Goal: Complete application form

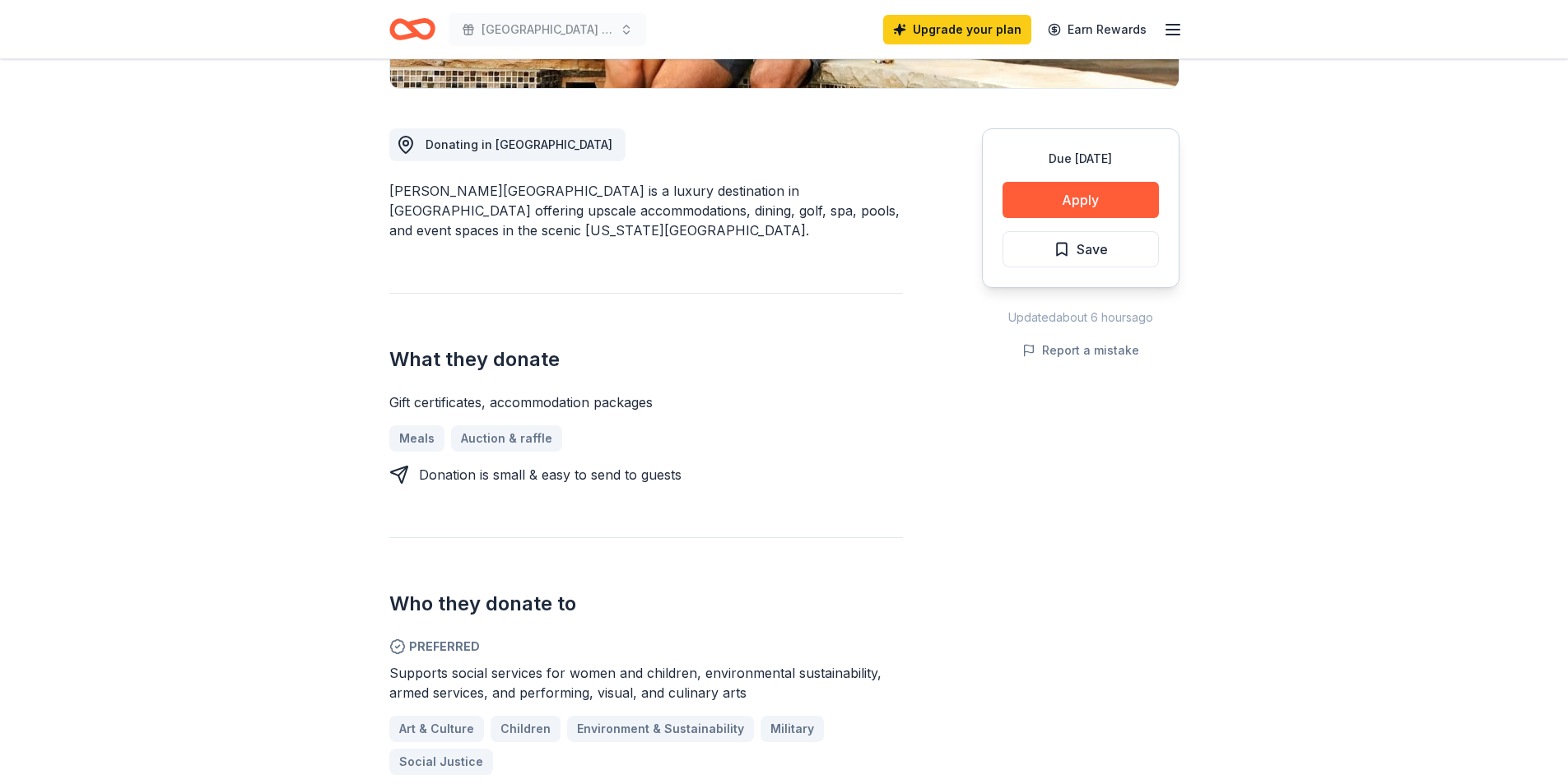
scroll to position [987, 0]
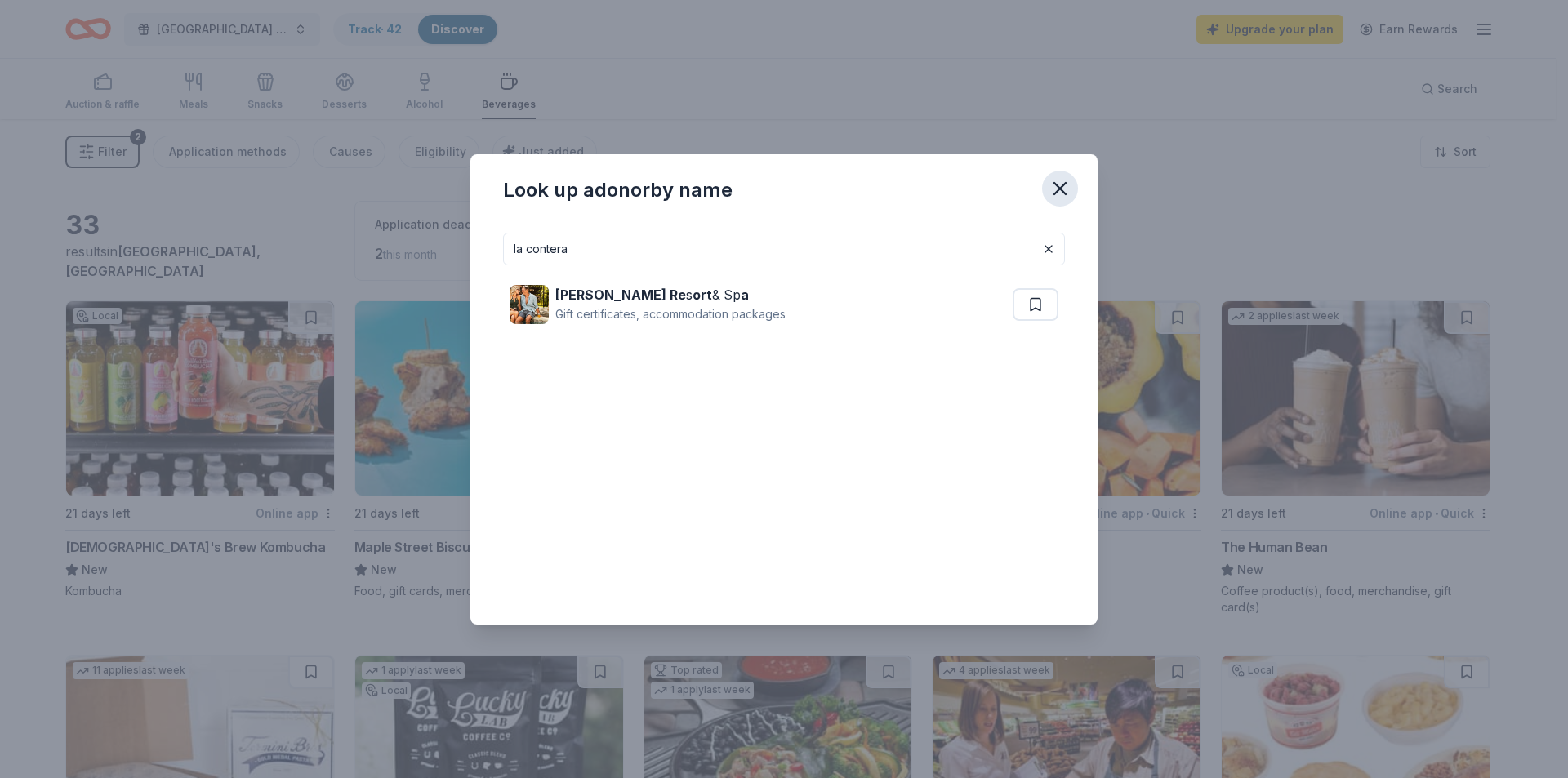
click at [1047, 182] on button "button" at bounding box center [1059, 188] width 36 height 36
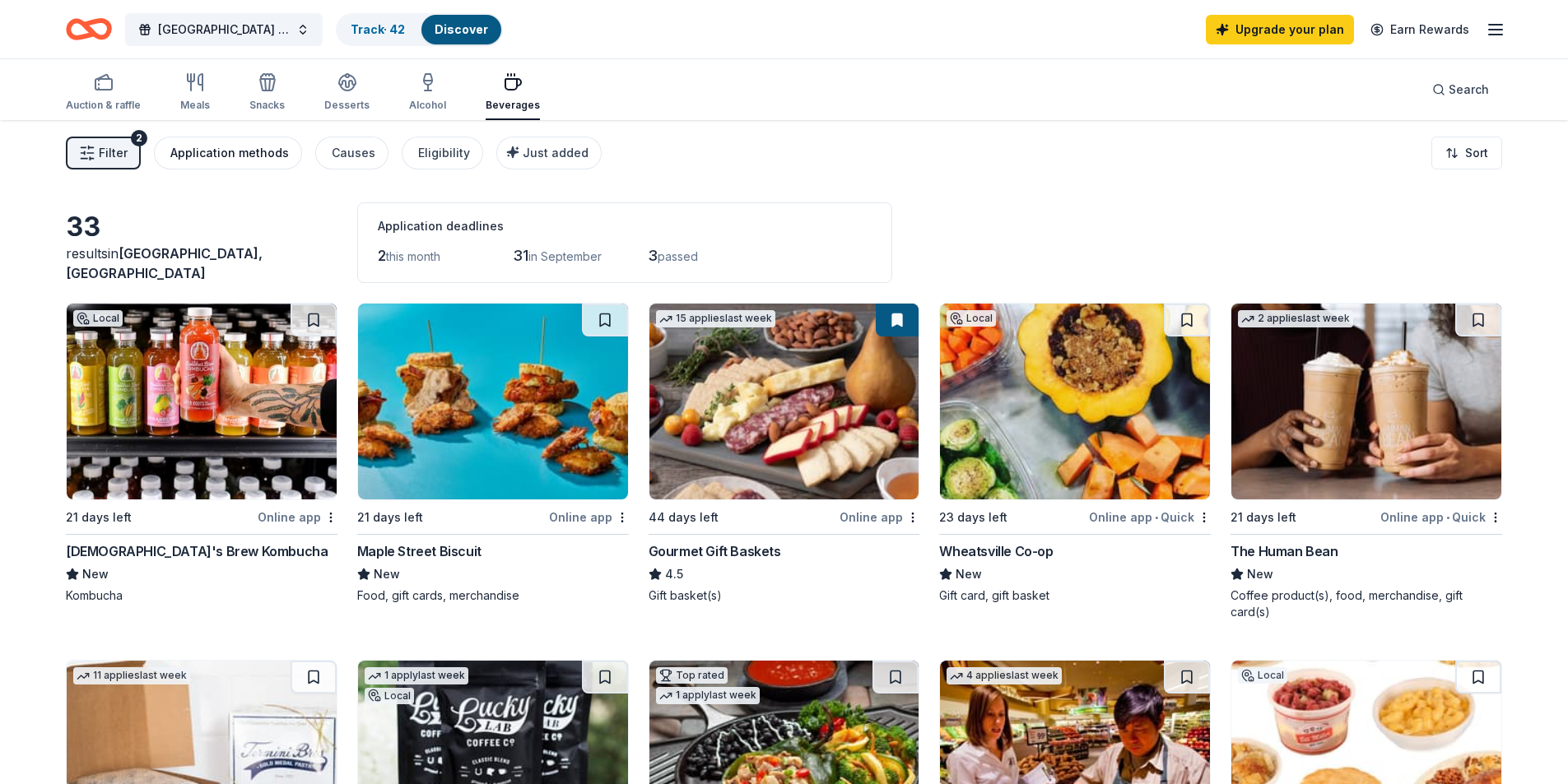
click at [242, 159] on div "Application methods" at bounding box center [229, 152] width 118 height 20
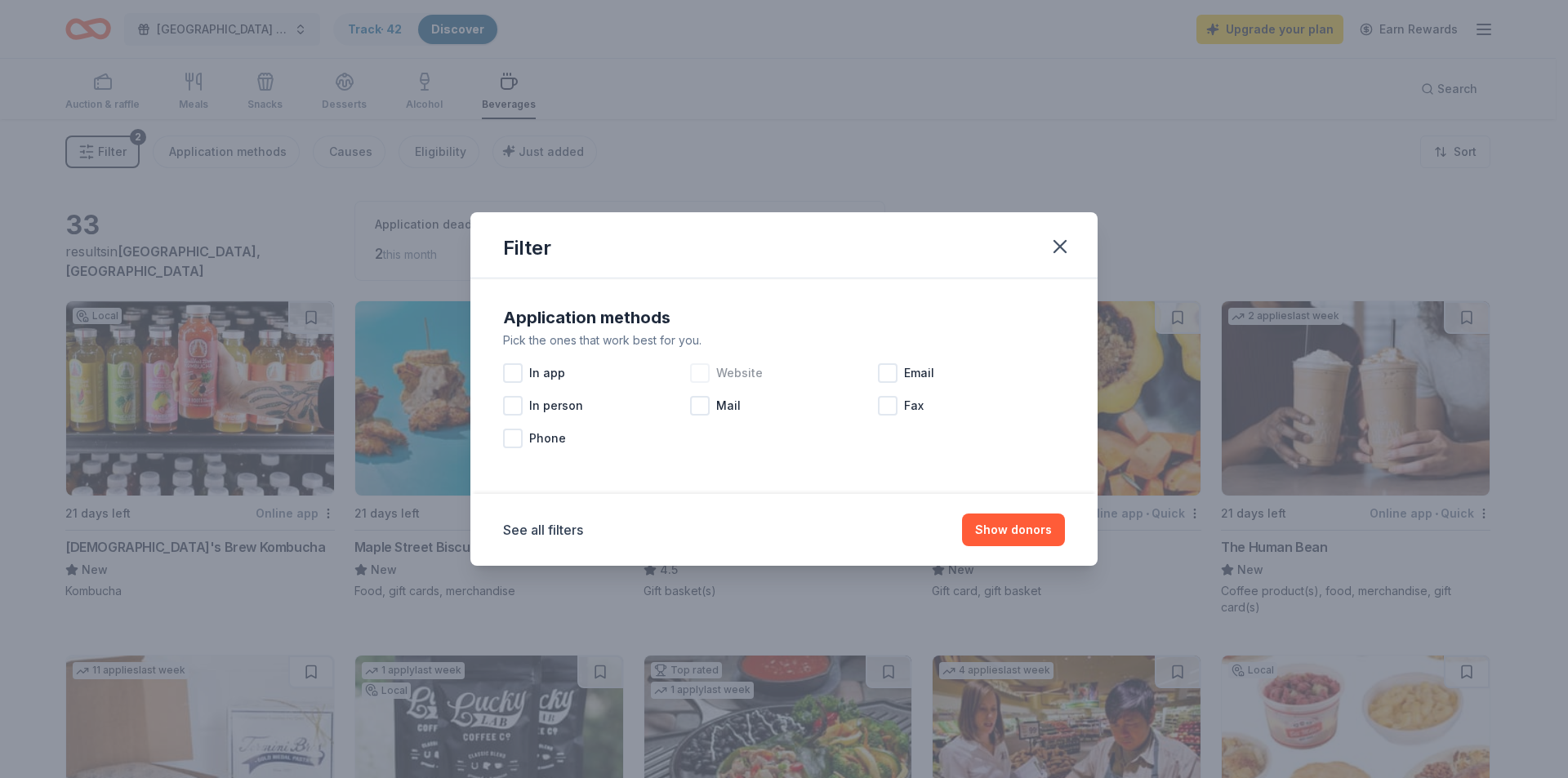
click at [706, 384] on div "Website" at bounding box center [784, 373] width 187 height 33
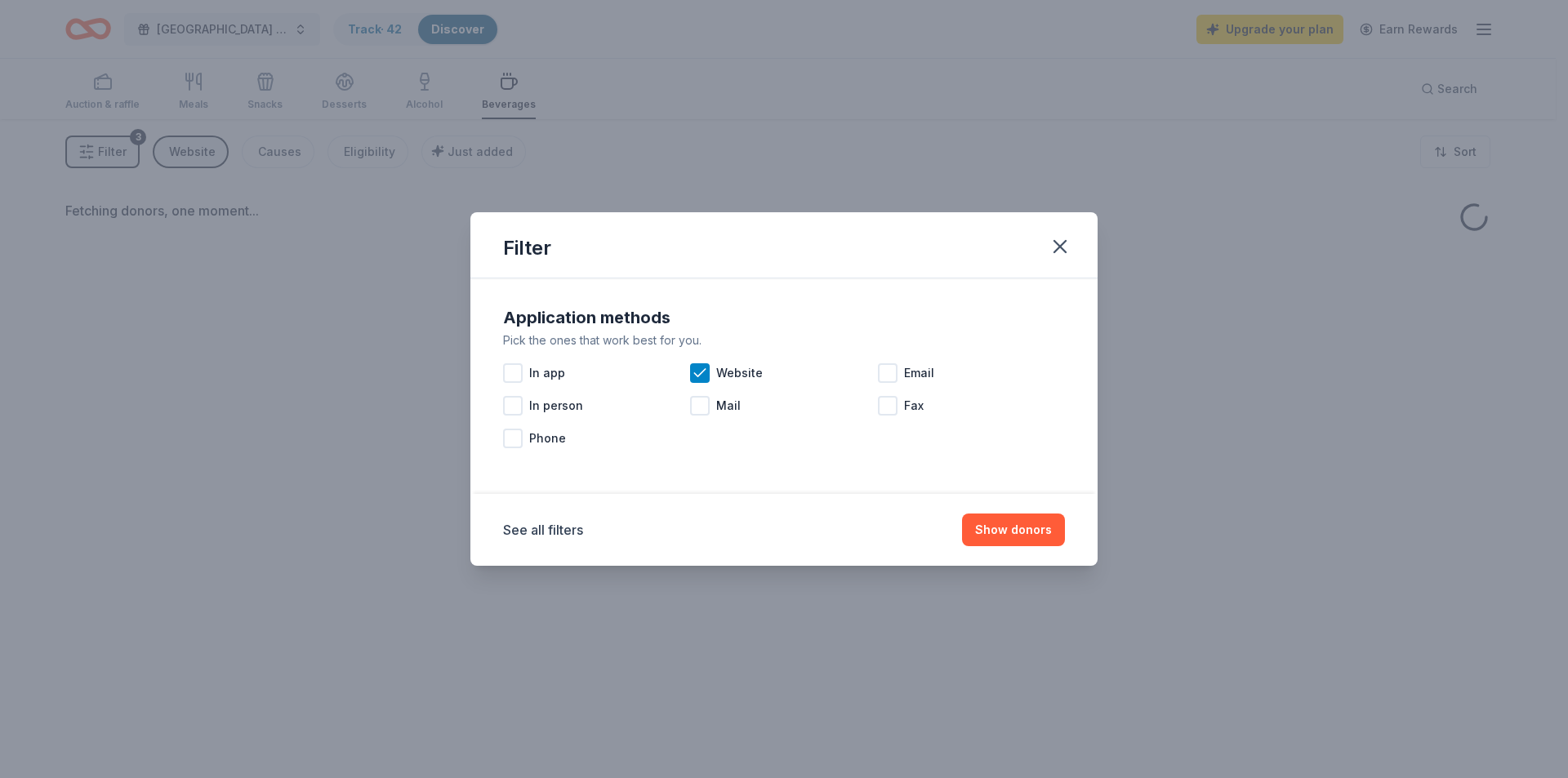
drag, startPoint x: 1003, startPoint y: 540, endPoint x: 348, endPoint y: 408, distance: 668.2
click at [1002, 539] on button "Show donors" at bounding box center [1014, 530] width 103 height 33
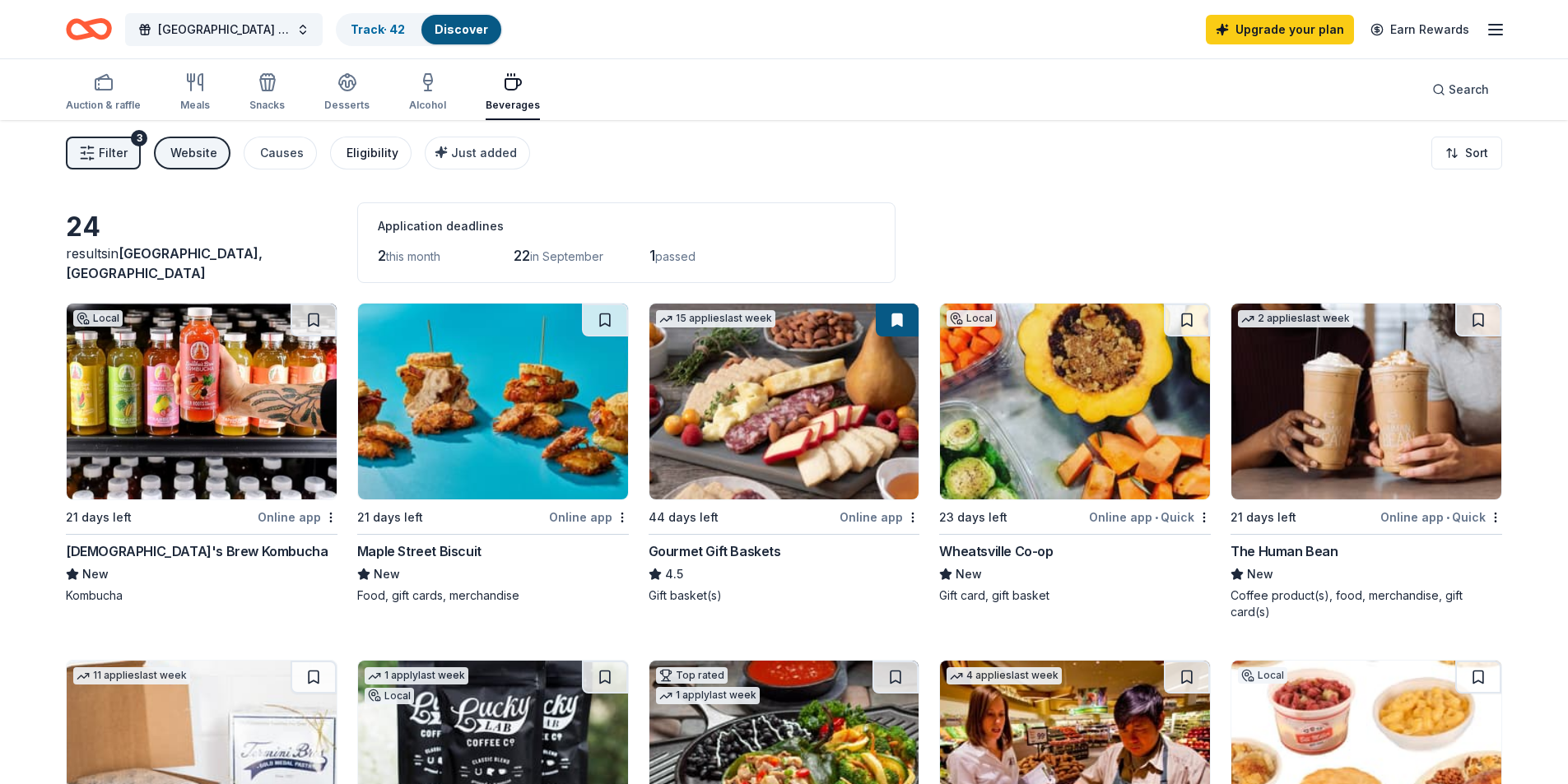
click at [356, 159] on div "Eligibility" at bounding box center [372, 152] width 52 height 20
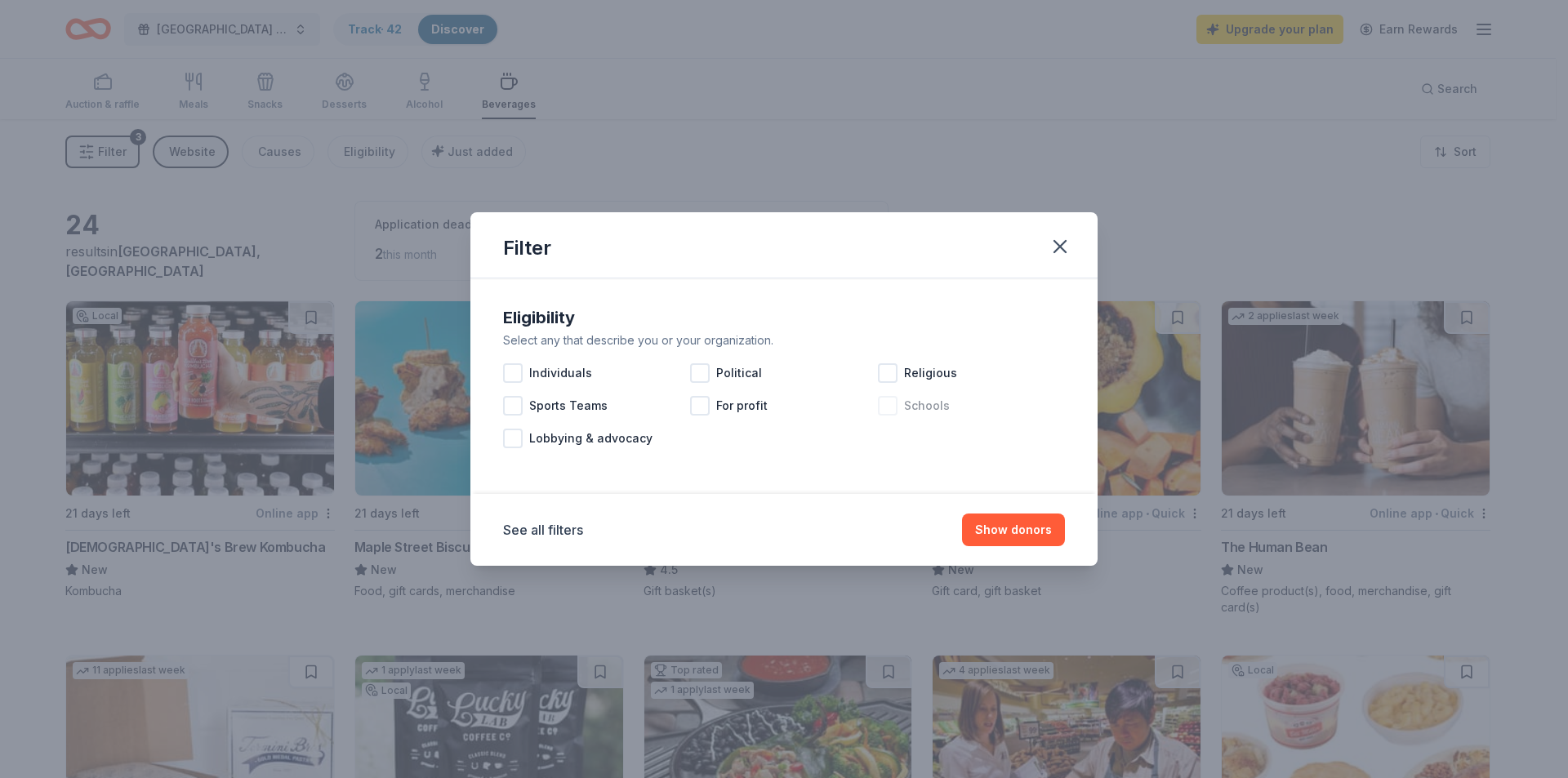
click at [895, 408] on div at bounding box center [887, 405] width 19 height 19
click at [1014, 530] on button "Show 24 donors" at bounding box center [1005, 530] width 118 height 33
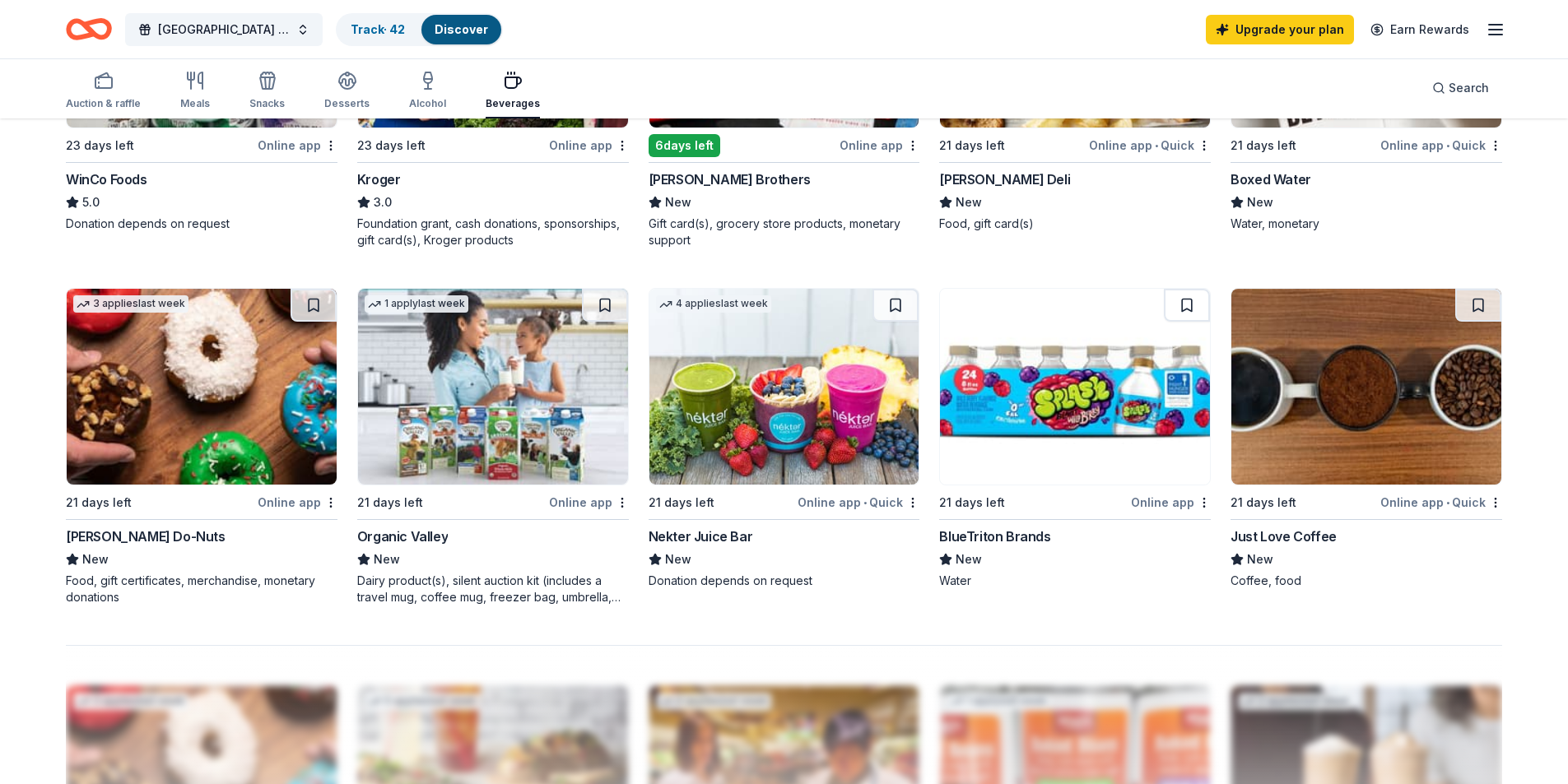
scroll to position [741, 0]
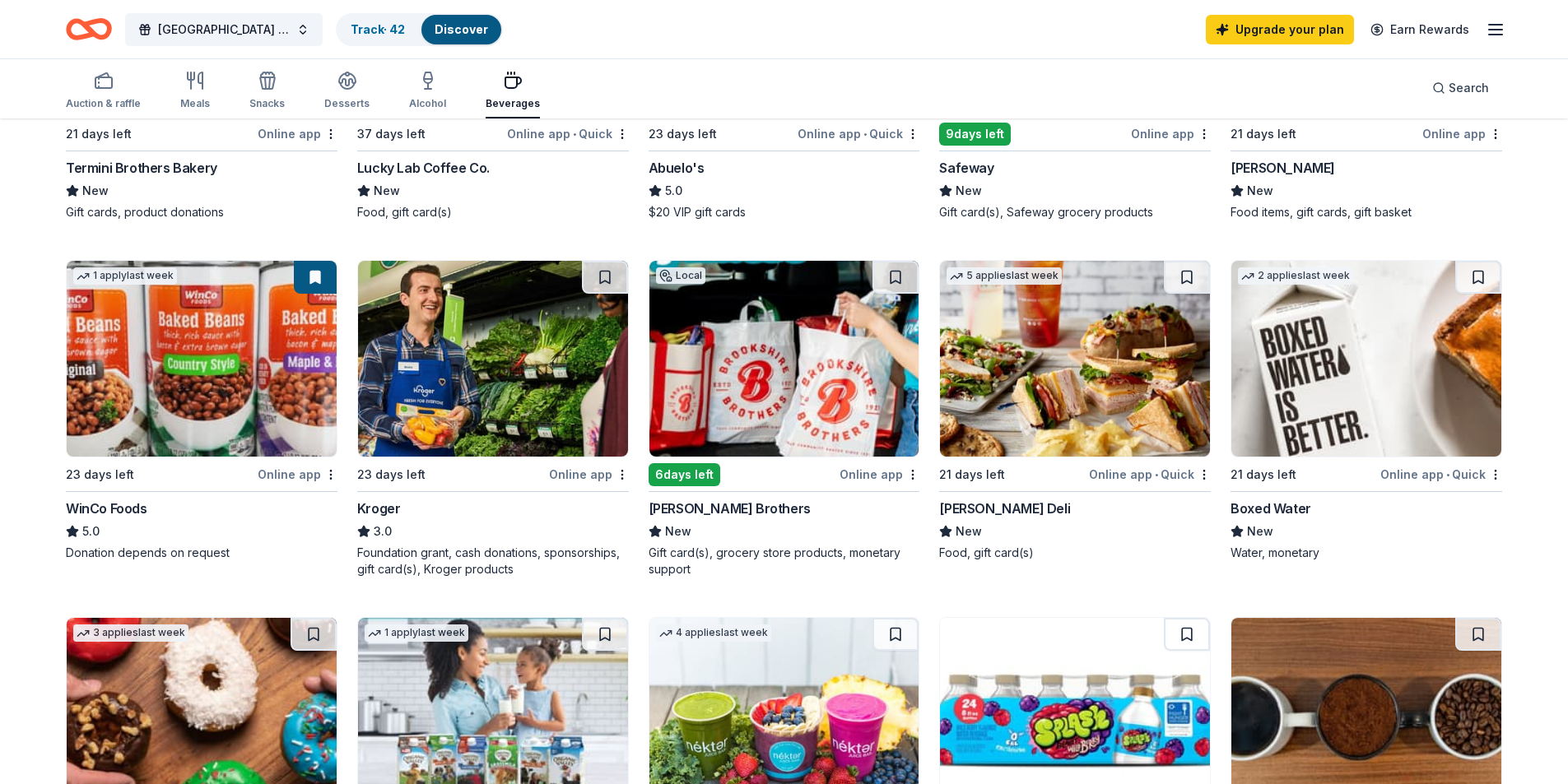
click at [1271, 498] on div "Boxed Water" at bounding box center [1270, 508] width 81 height 20
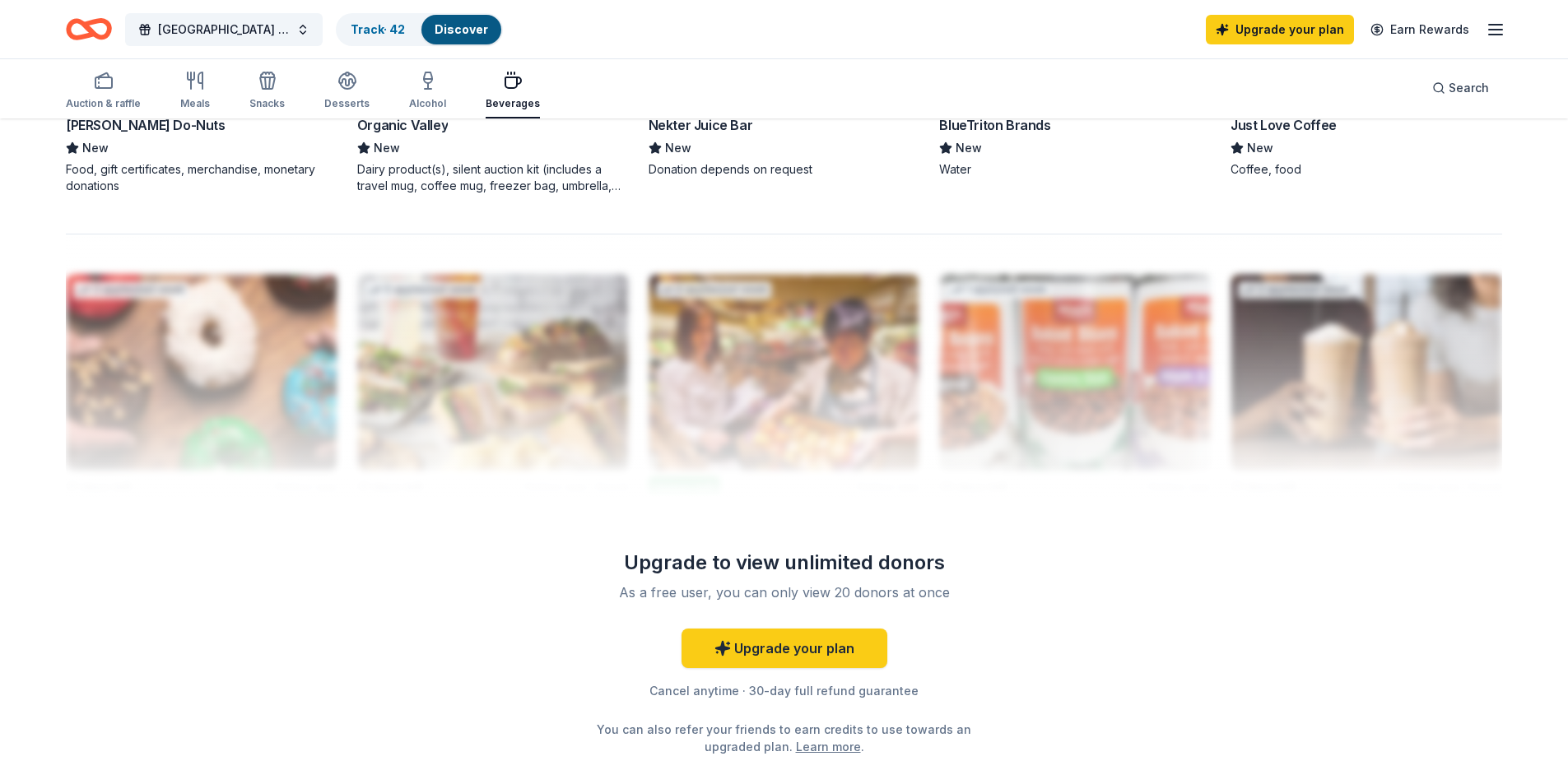
scroll to position [1574, 0]
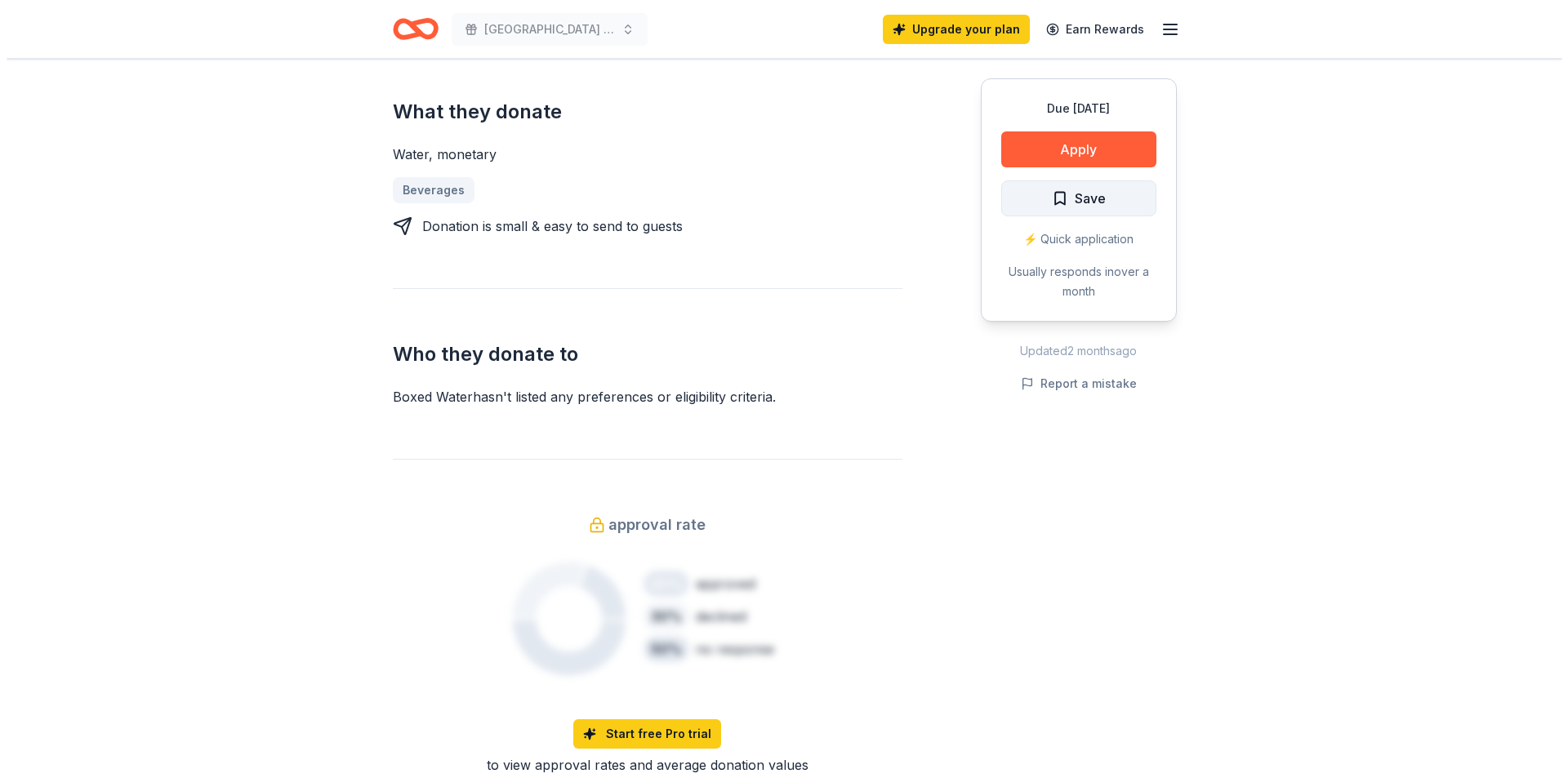
scroll to position [571, 0]
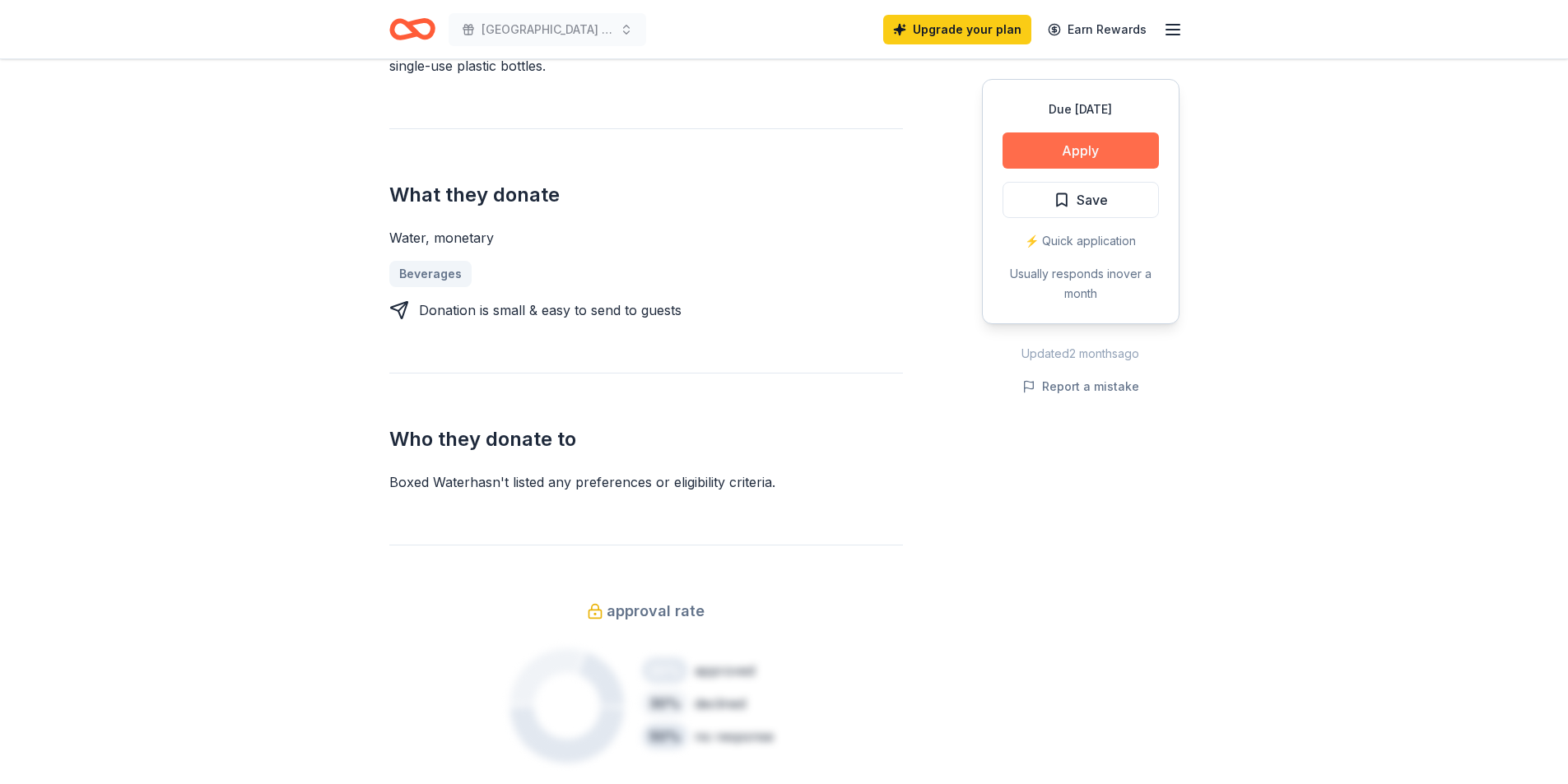
click at [1047, 157] on button "Apply" at bounding box center [1080, 151] width 157 height 37
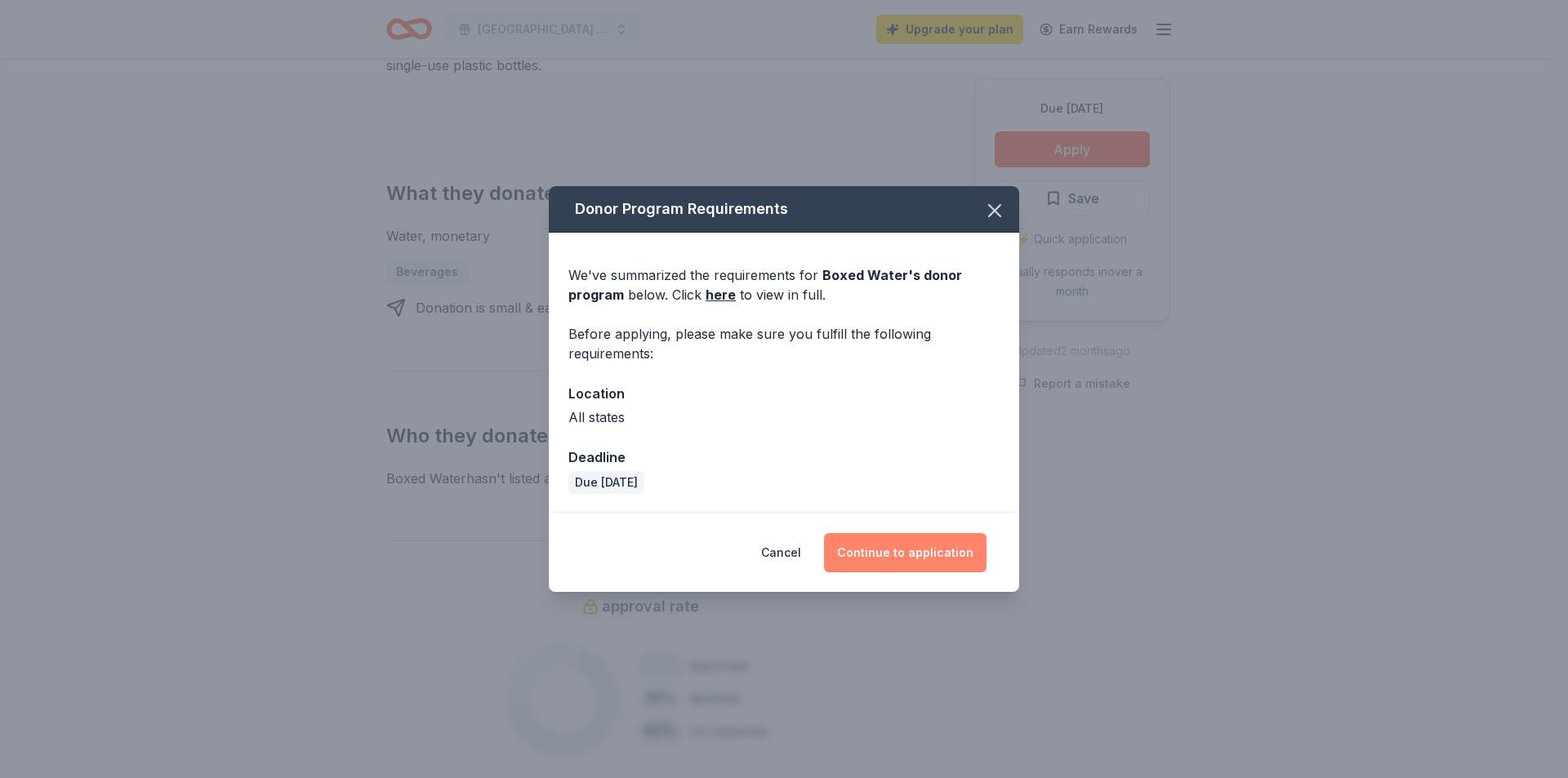
click at [908, 553] on button "Continue to application" at bounding box center [905, 553] width 163 height 39
